Goal: Transaction & Acquisition: Purchase product/service

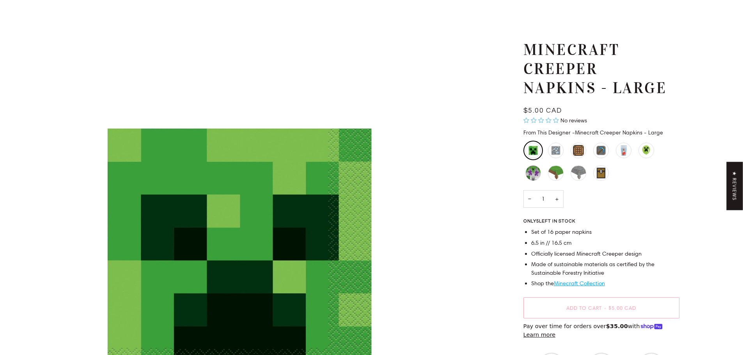
scroll to position [117, 0]
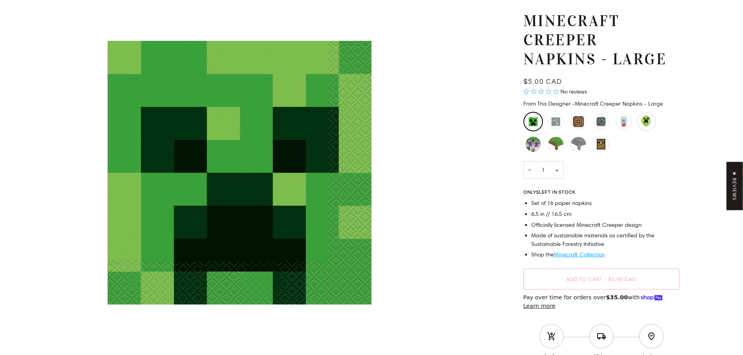
click at [645, 122] on div "Minecraft Creeper Balloons" at bounding box center [646, 121] width 19 height 19
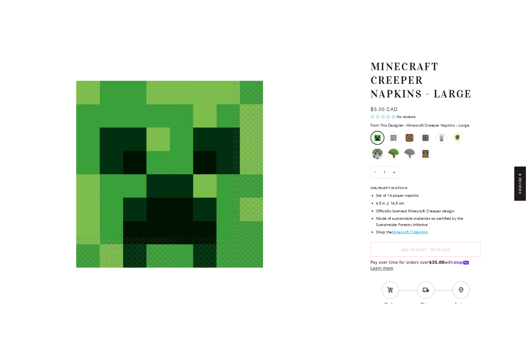
scroll to position [117, 0]
